Goal: Information Seeking & Learning: Understand process/instructions

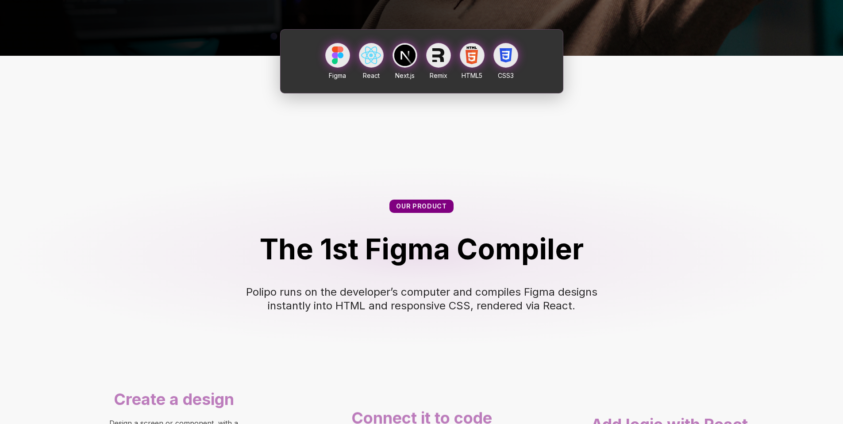
scroll to position [274, 0]
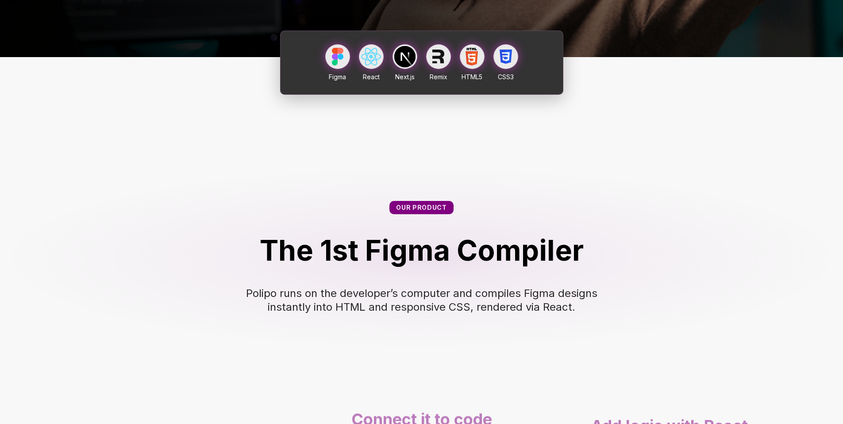
click at [344, 69] on div at bounding box center [337, 56] width 25 height 25
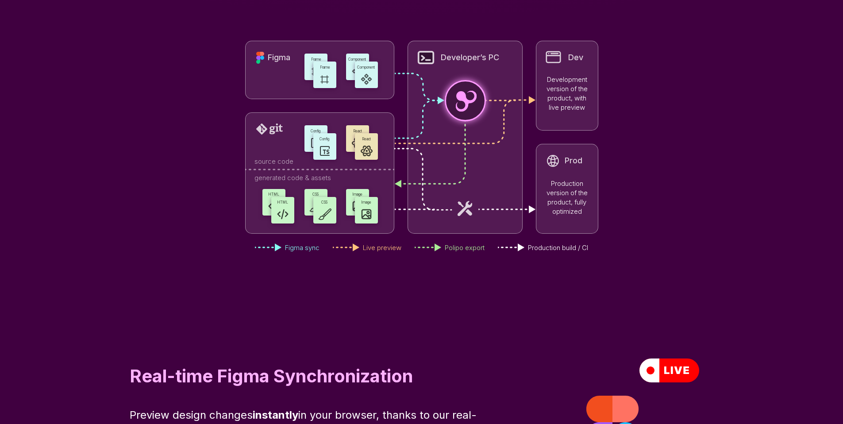
scroll to position [2556, 0]
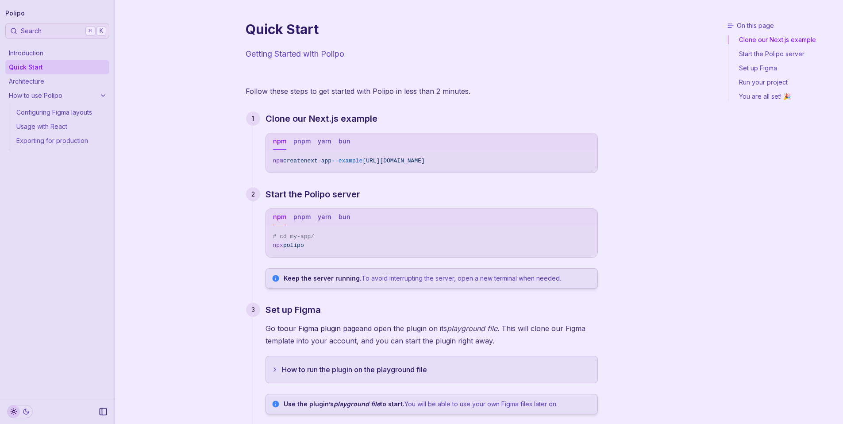
click at [761, 58] on link "Start the Polipo server" at bounding box center [784, 54] width 111 height 14
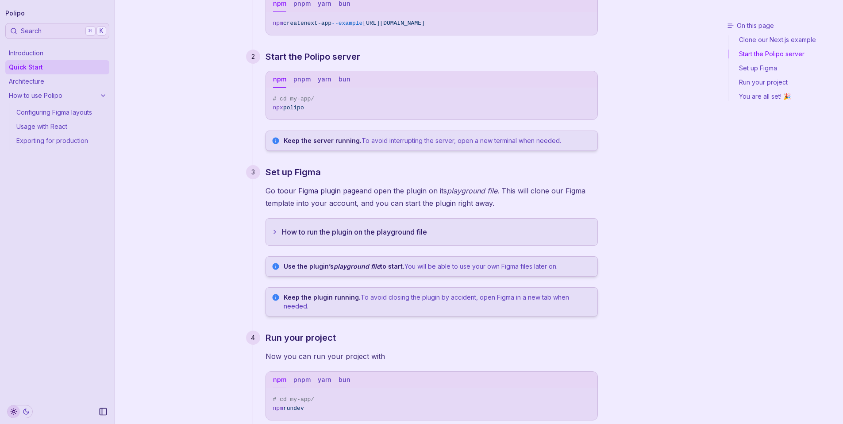
click at [761, 73] on link "Set up Figma" at bounding box center [784, 68] width 111 height 14
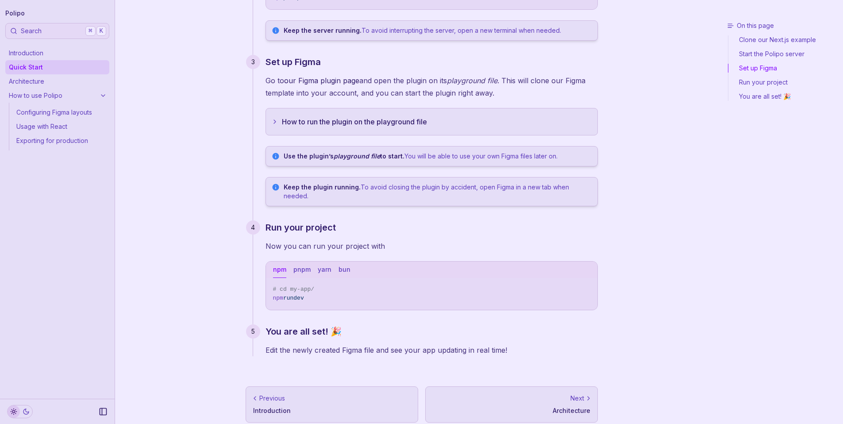
scroll to position [248, 0]
click at [751, 80] on link "Run your project" at bounding box center [784, 82] width 111 height 14
click at [753, 77] on link "Run your project" at bounding box center [784, 82] width 111 height 14
click at [759, 69] on link "Set up Figma" at bounding box center [784, 68] width 111 height 14
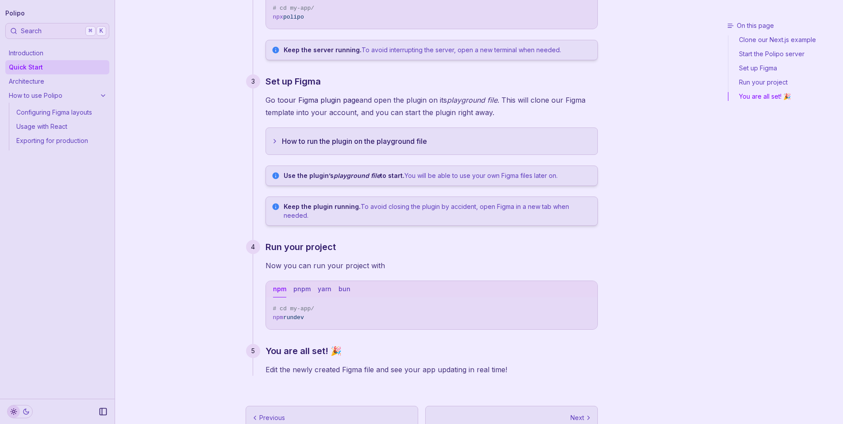
click at [760, 67] on link "Set up Figma" at bounding box center [784, 68] width 111 height 14
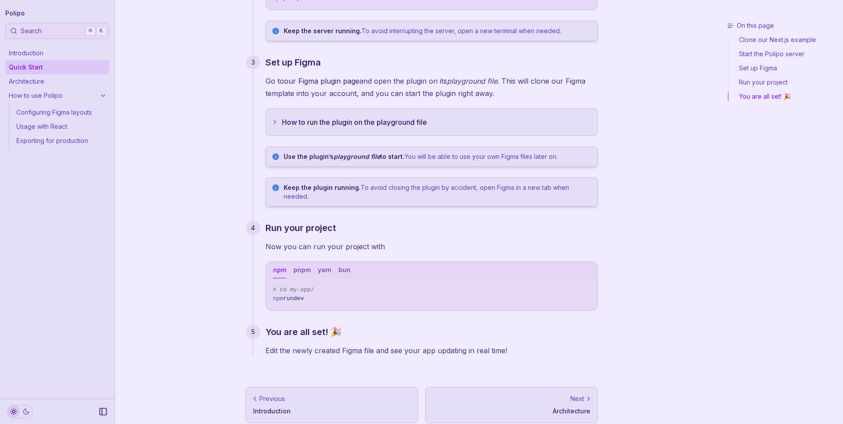
scroll to position [248, 0]
click at [760, 67] on link "Set up Figma" at bounding box center [784, 68] width 111 height 14
click at [761, 30] on div "On this page Clone our Next.js example Start the Polipo server Set up Figma Run…" at bounding box center [785, 220] width 115 height 399
click at [288, 394] on div "Previous" at bounding box center [332, 398] width 158 height 9
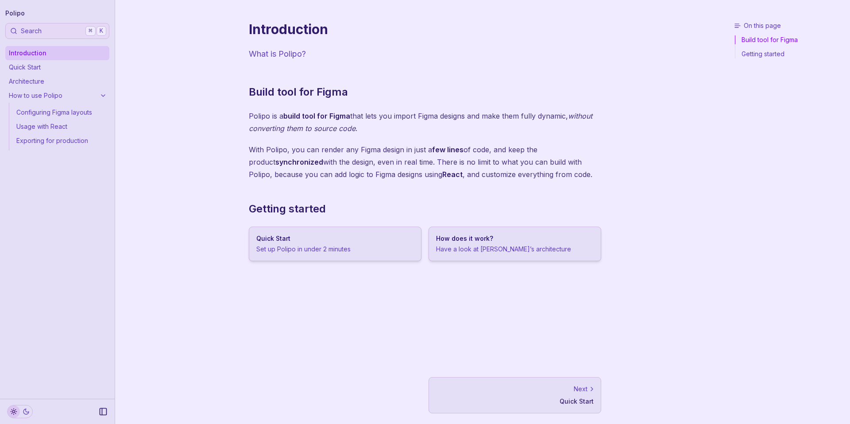
click at [67, 67] on link "Quick Start" at bounding box center [57, 67] width 104 height 14
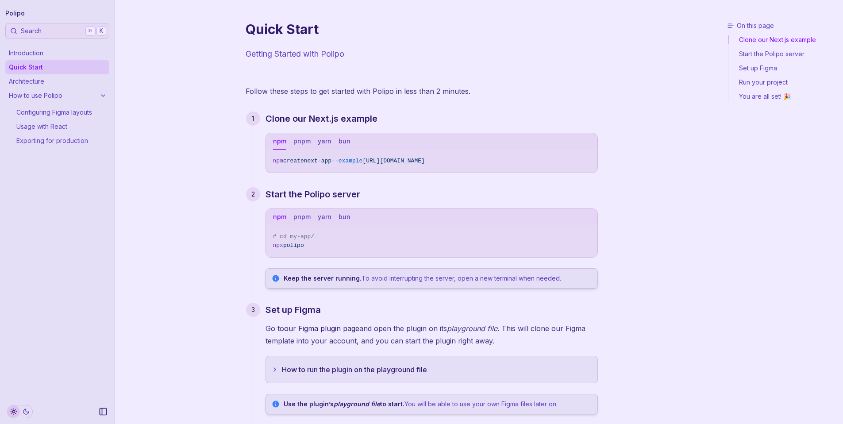
click at [60, 120] on link "Usage with React" at bounding box center [61, 127] width 97 height 14
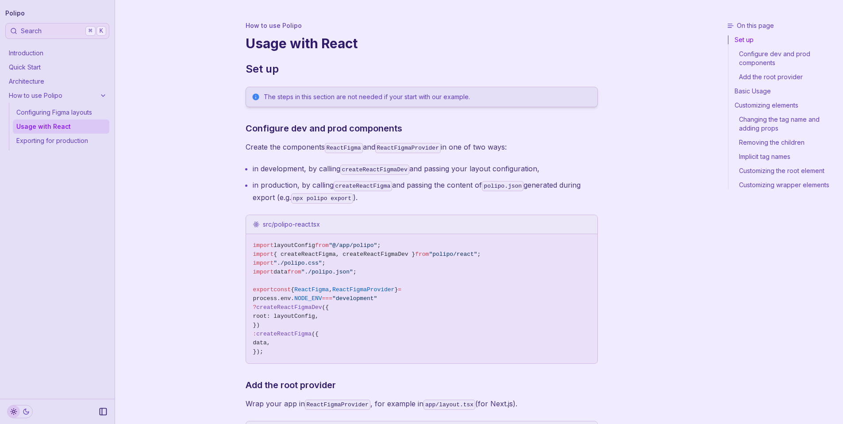
click at [60, 113] on link "Configuring Figma layouts" at bounding box center [61, 112] width 97 height 14
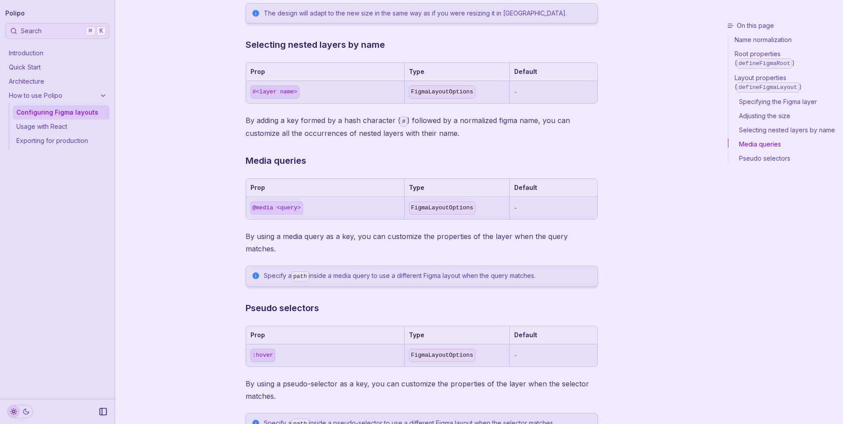
scroll to position [993, 0]
